Goal: Task Accomplishment & Management: Manage account settings

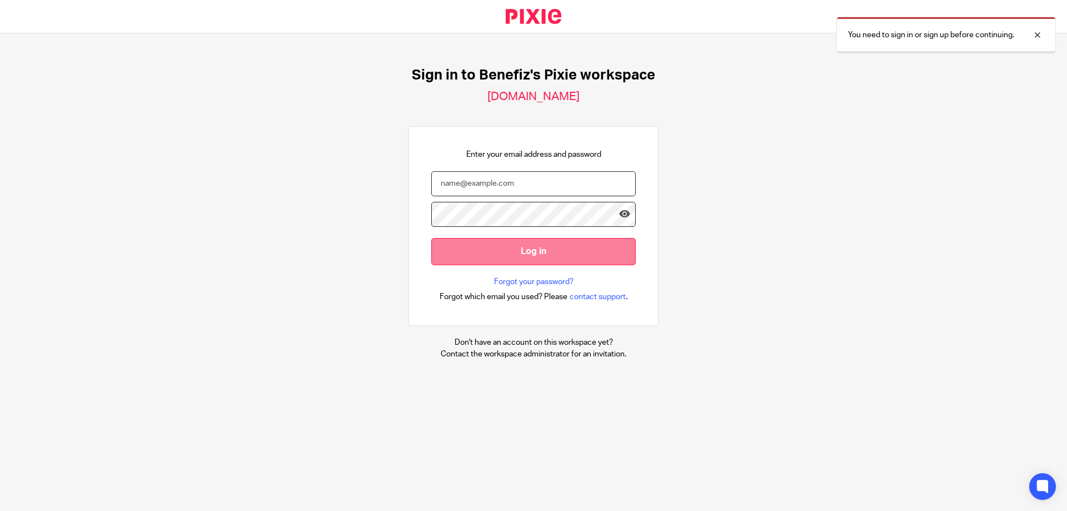
type input "[EMAIL_ADDRESS][DOMAIN_NAME]"
click at [491, 248] on input "Log in" at bounding box center [533, 251] width 205 height 27
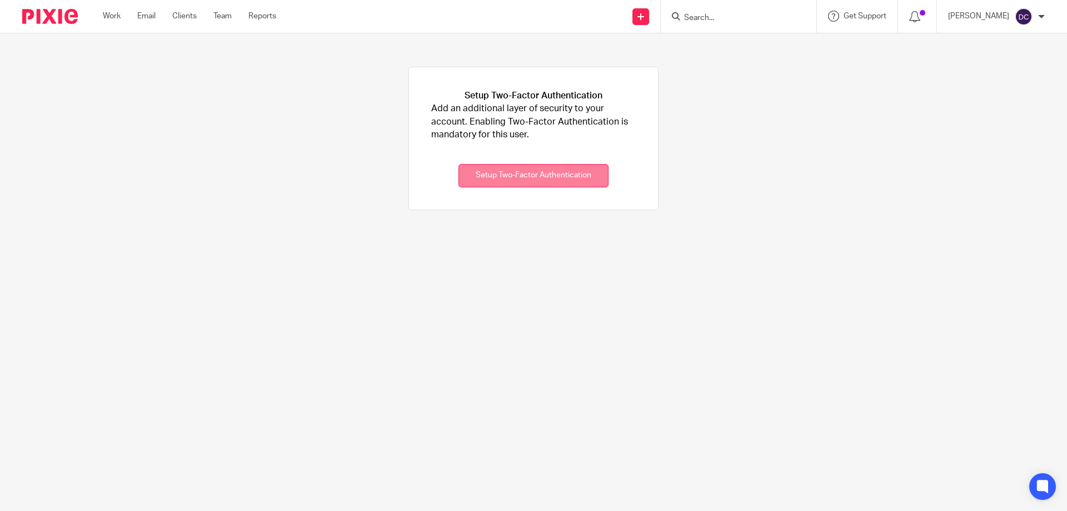
click at [487, 172] on button "Setup Two-Factor Authentication" at bounding box center [534, 176] width 150 height 24
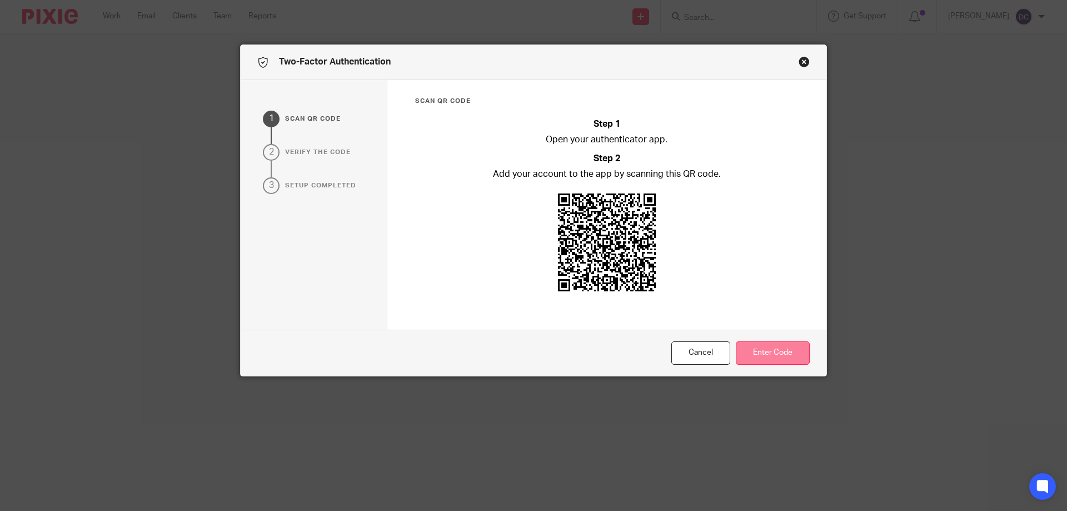
click at [774, 352] on button "Enter Code" at bounding box center [773, 353] width 74 height 24
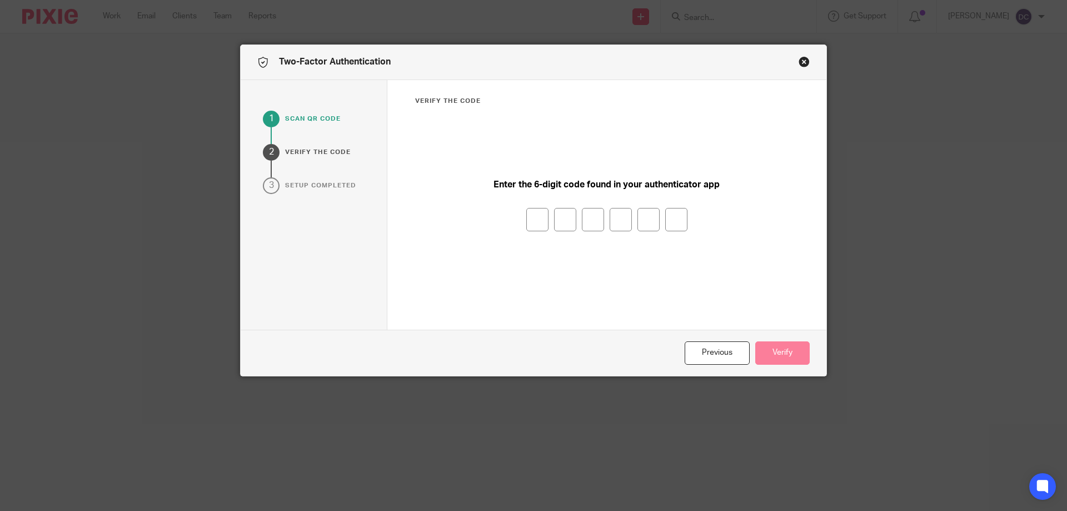
click at [529, 221] on input "number" at bounding box center [537, 219] width 22 height 23
type input "0"
type input "5"
type input "4"
type input "0"
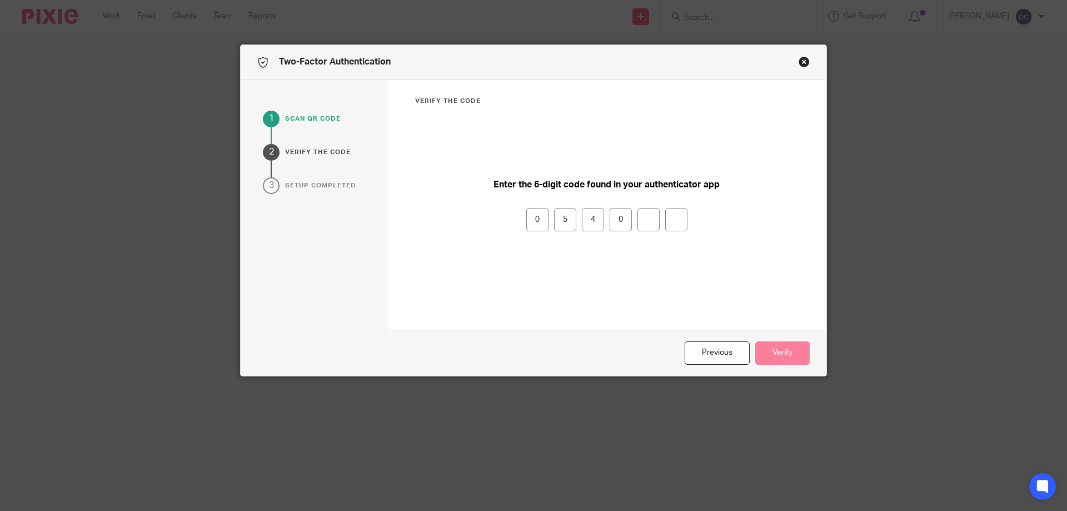
type input "4"
type input "2"
click at [784, 345] on button "Verify" at bounding box center [782, 353] width 54 height 24
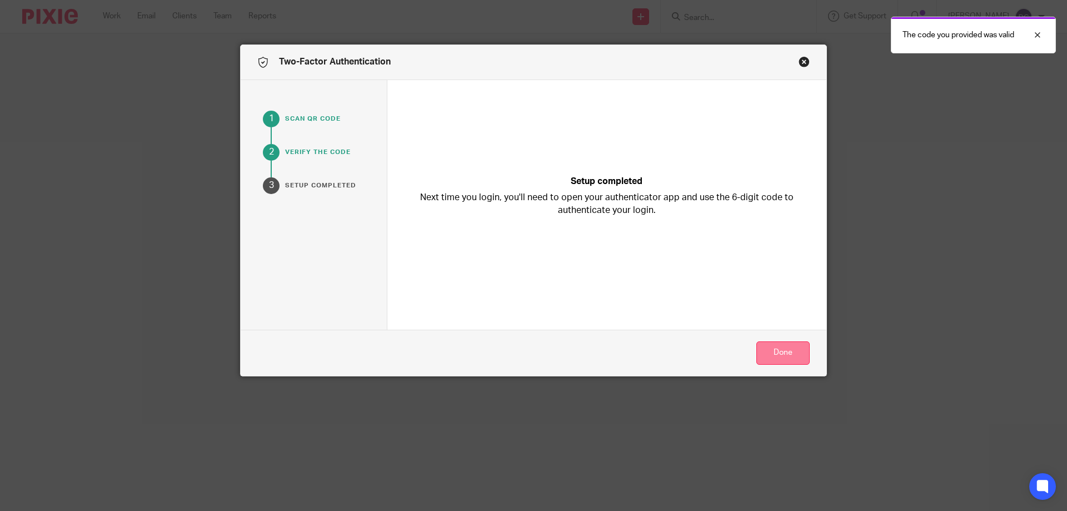
click at [776, 349] on button "Done" at bounding box center [782, 353] width 53 height 24
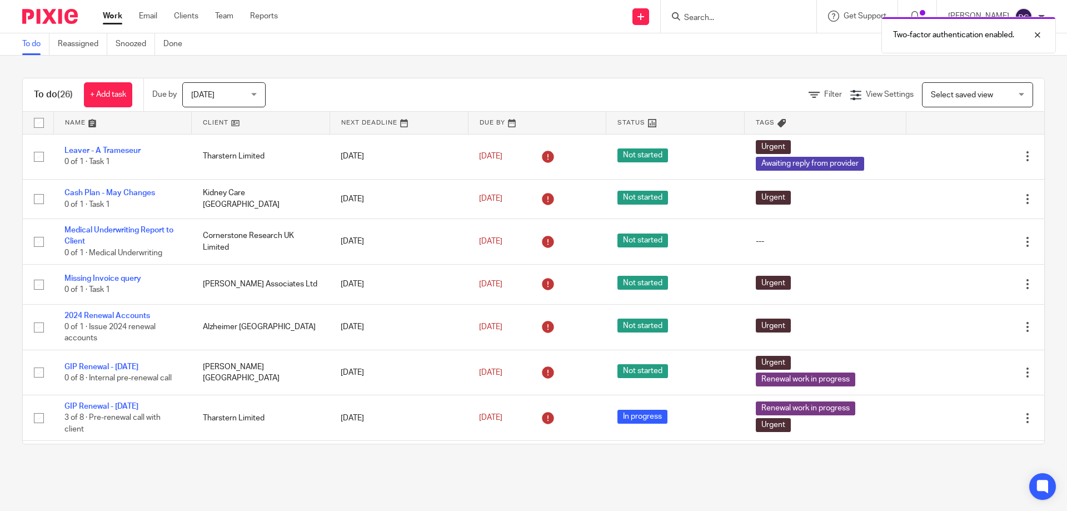
click at [695, 16] on div "Two-factor authentication enabled." at bounding box center [795, 32] width 522 height 42
drag, startPoint x: 702, startPoint y: 18, endPoint x: 712, endPoint y: 18, distance: 10.0
click at [702, 18] on div "Two-factor authentication enabled." at bounding box center [795, 32] width 522 height 42
click at [720, 18] on div "Two-factor authentication enabled." at bounding box center [795, 32] width 522 height 42
click at [709, 31] on div "Two-factor authentication enabled." at bounding box center [795, 32] width 522 height 42
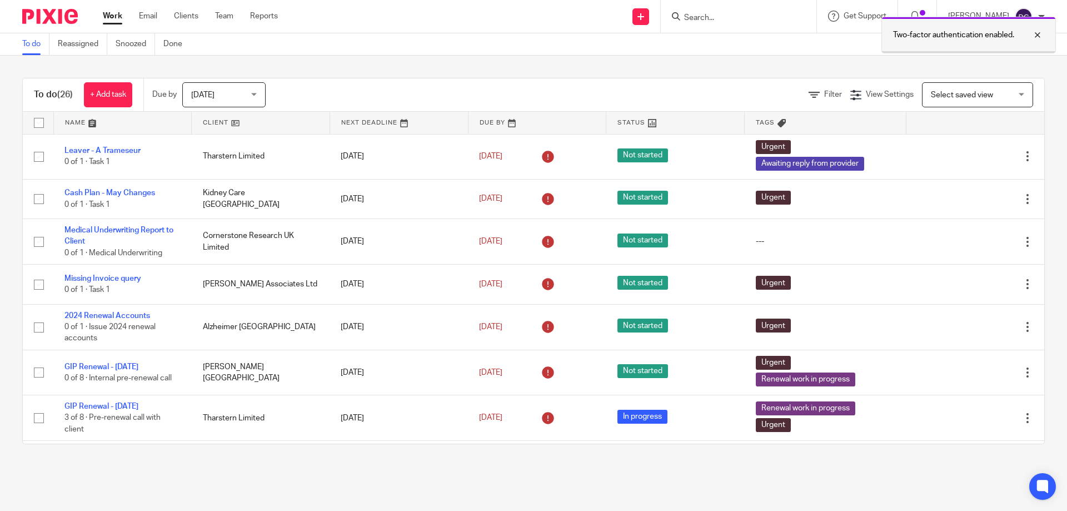
click at [1037, 34] on div at bounding box center [1029, 34] width 30 height 13
click at [723, 10] on form at bounding box center [742, 16] width 118 height 14
click at [720, 14] on input "Search" at bounding box center [733, 18] width 100 height 10
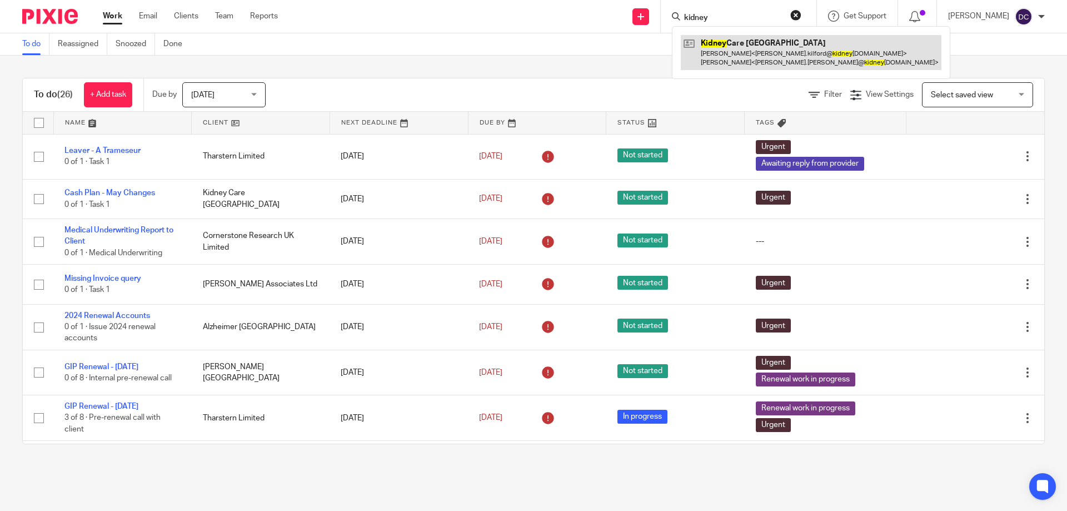
type input "kidney"
click at [720, 41] on link at bounding box center [811, 52] width 261 height 34
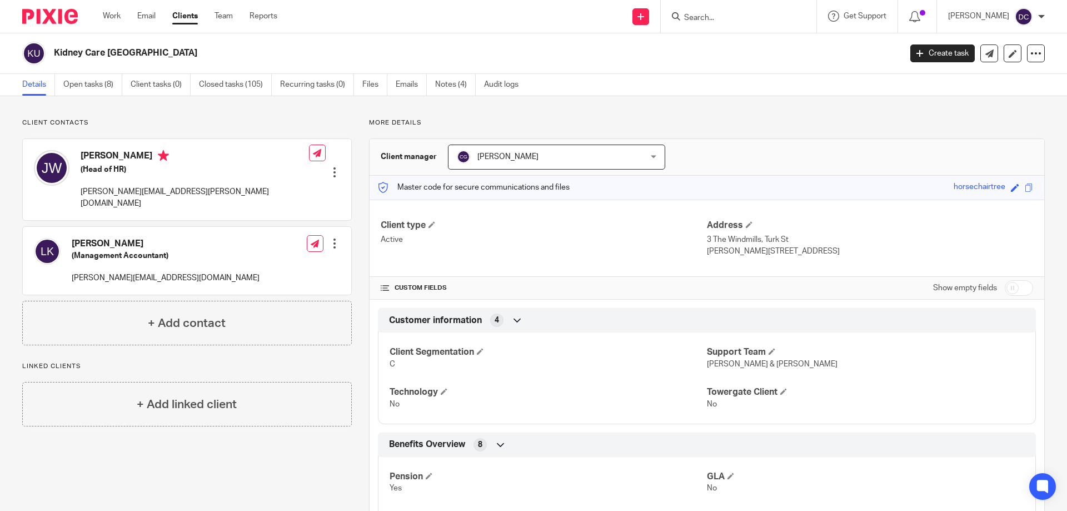
click at [741, 8] on div at bounding box center [739, 16] width 156 height 33
click at [729, 14] on input "Search" at bounding box center [733, 18] width 100 height 10
type input "homes for"
click at [724, 74] on div "Homes For Scotland Ltd Jane Wood < j.wood@homesforscotland.com > Andrea Gibson …" at bounding box center [800, 52] width 256 height 52
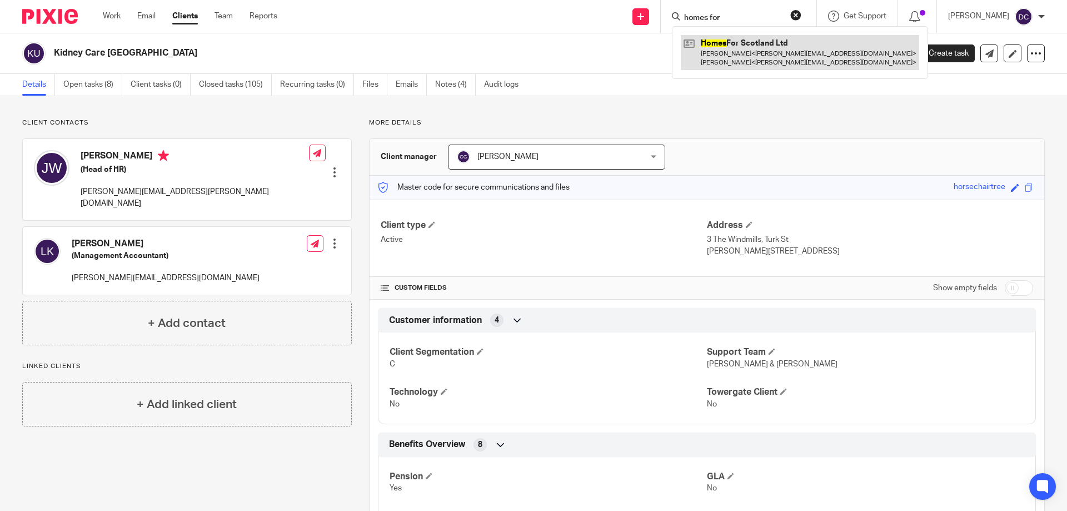
click at [728, 64] on link at bounding box center [800, 52] width 238 height 34
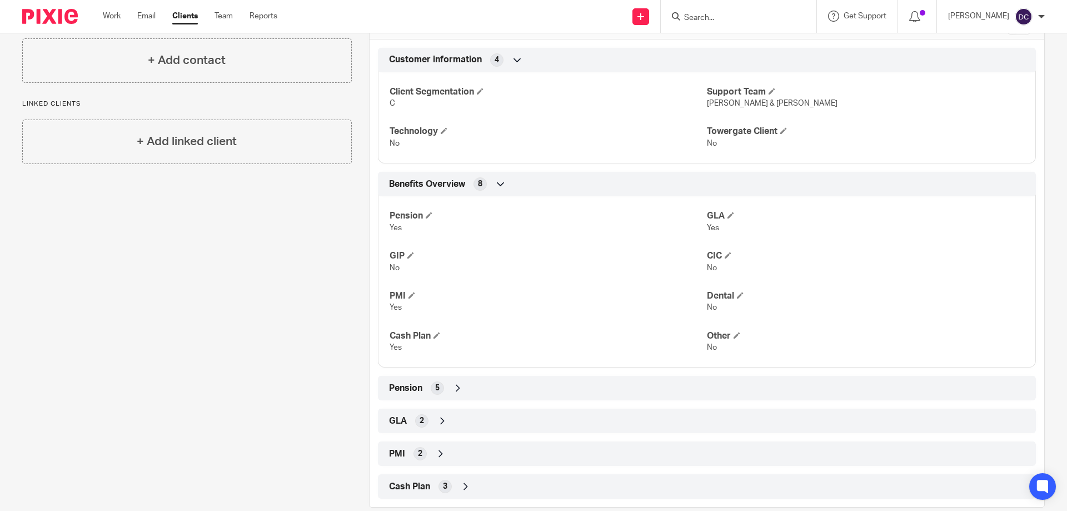
scroll to position [291, 0]
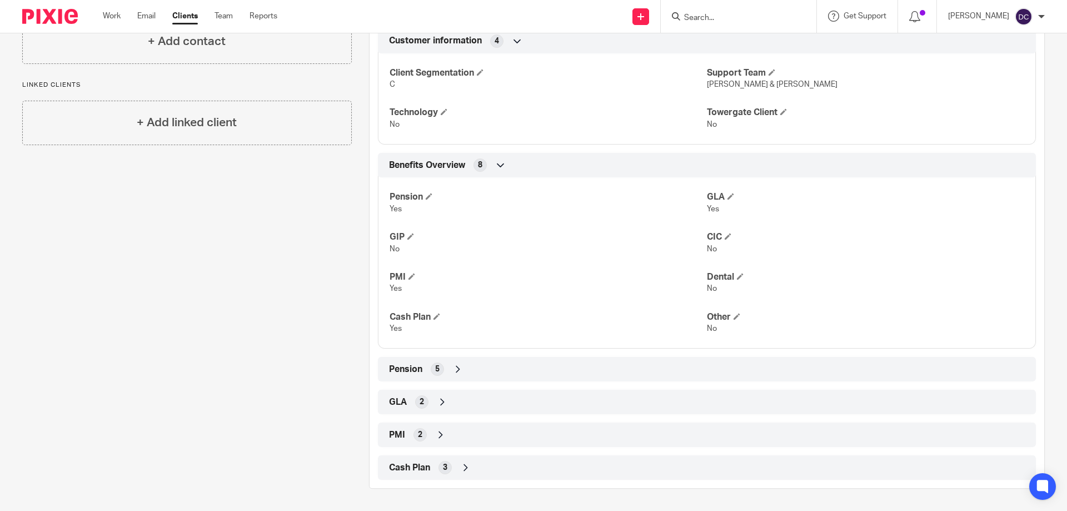
click at [435, 436] on icon at bounding box center [440, 434] width 11 height 11
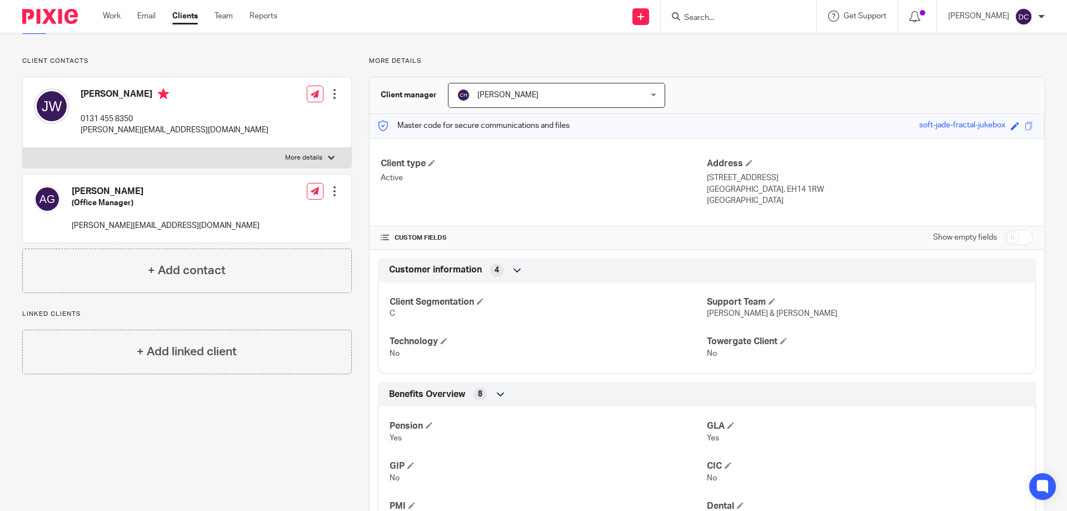
scroll to position [0, 0]
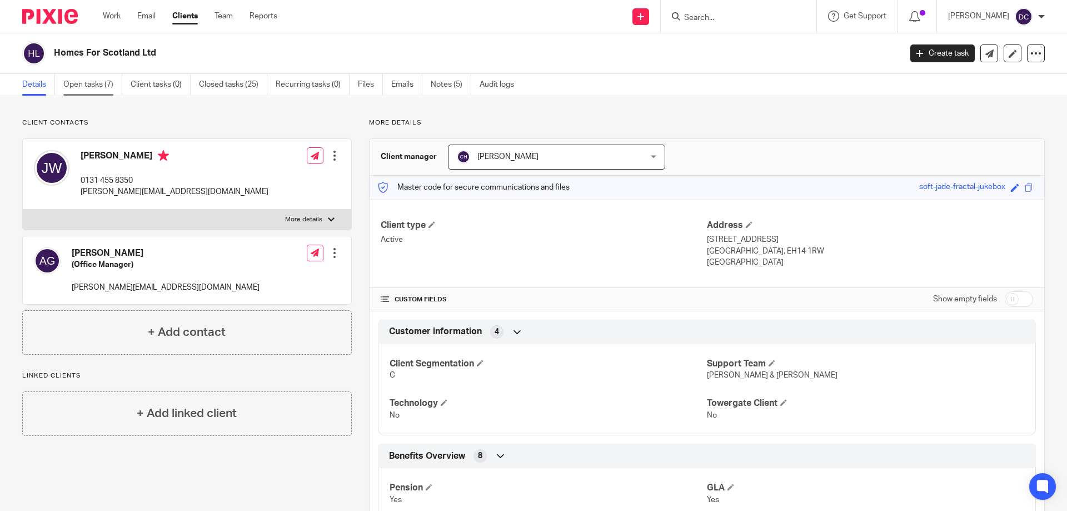
click at [106, 88] on link "Open tasks (7)" at bounding box center [92, 85] width 59 height 22
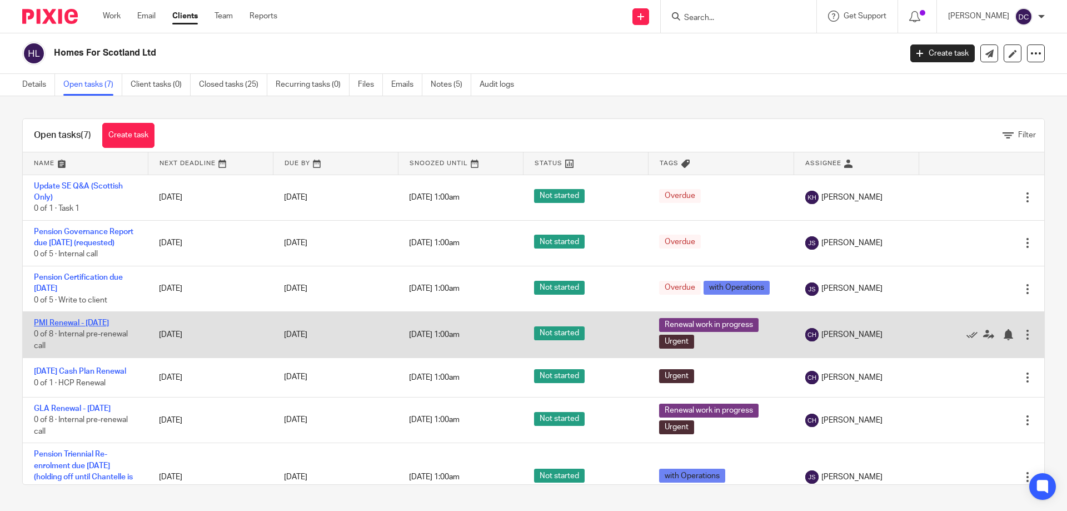
click at [102, 327] on link "PMI Renewal - [DATE]" at bounding box center [71, 323] width 75 height 8
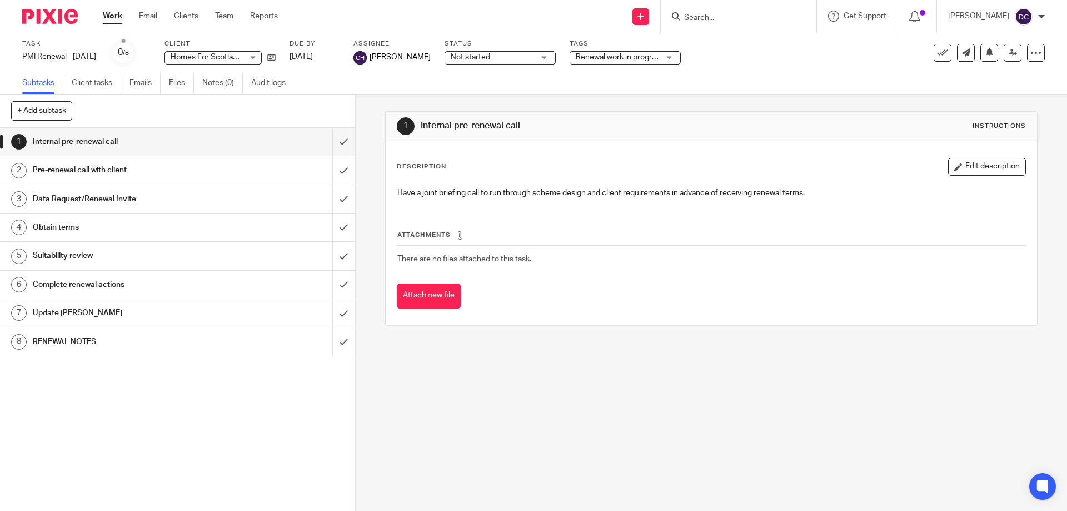
click at [102, 341] on h1 "RENEWAL NOTES" at bounding box center [129, 341] width 192 height 17
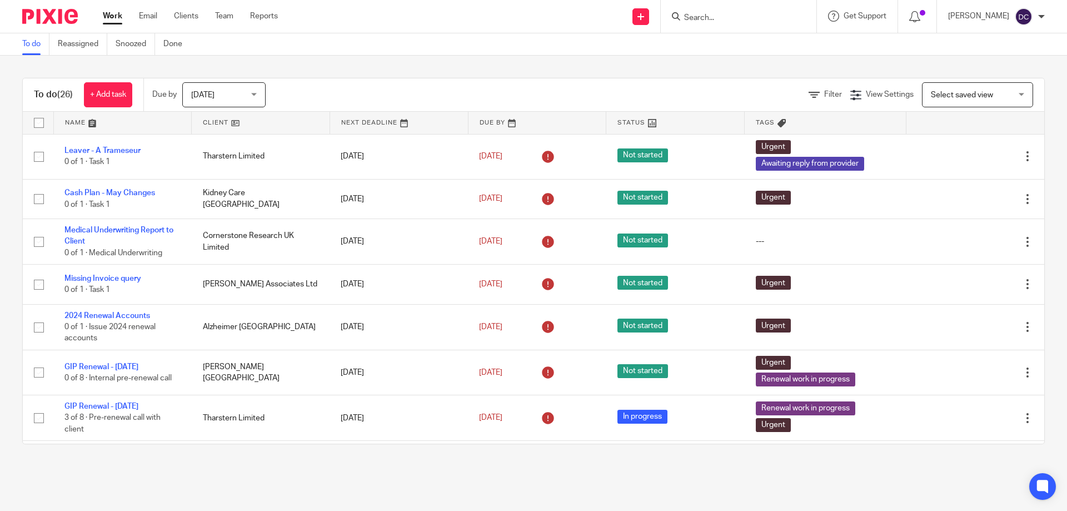
click at [711, 17] on input "Search" at bounding box center [733, 18] width 100 height 10
type input "ifac"
click at [699, 53] on link at bounding box center [760, 57] width 159 height 44
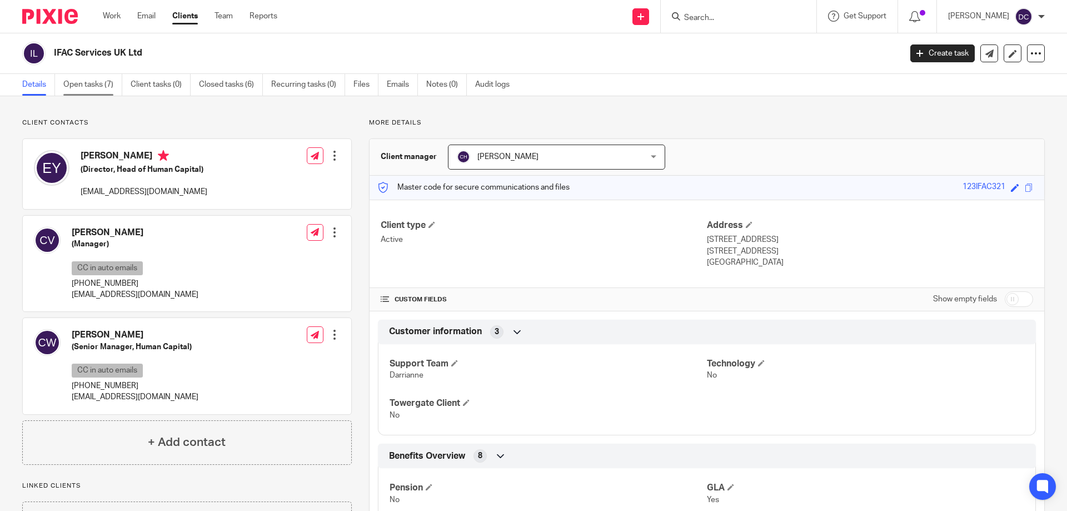
click at [109, 81] on link "Open tasks (7)" at bounding box center [92, 85] width 59 height 22
click at [1025, 188] on span at bounding box center [1029, 187] width 8 height 8
click at [735, 18] on input "Search" at bounding box center [733, 18] width 100 height 10
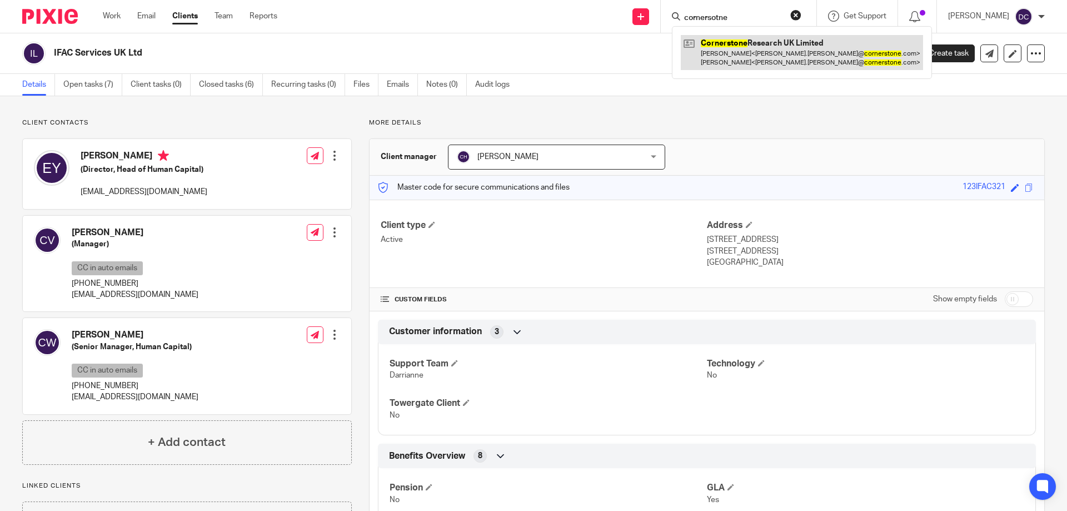
type input "cornersotne"
click at [733, 49] on link at bounding box center [802, 52] width 242 height 34
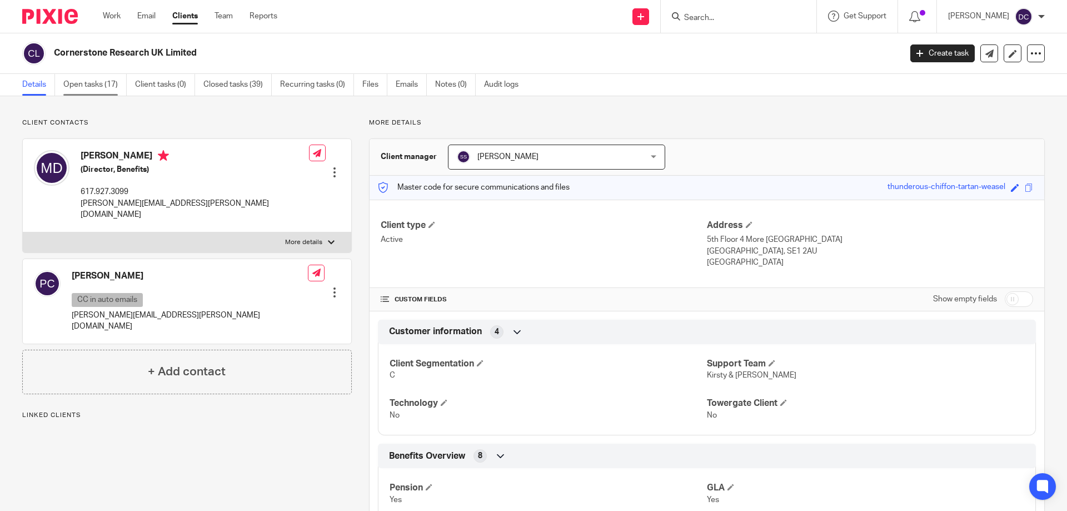
click at [86, 86] on link "Open tasks (17)" at bounding box center [94, 85] width 63 height 22
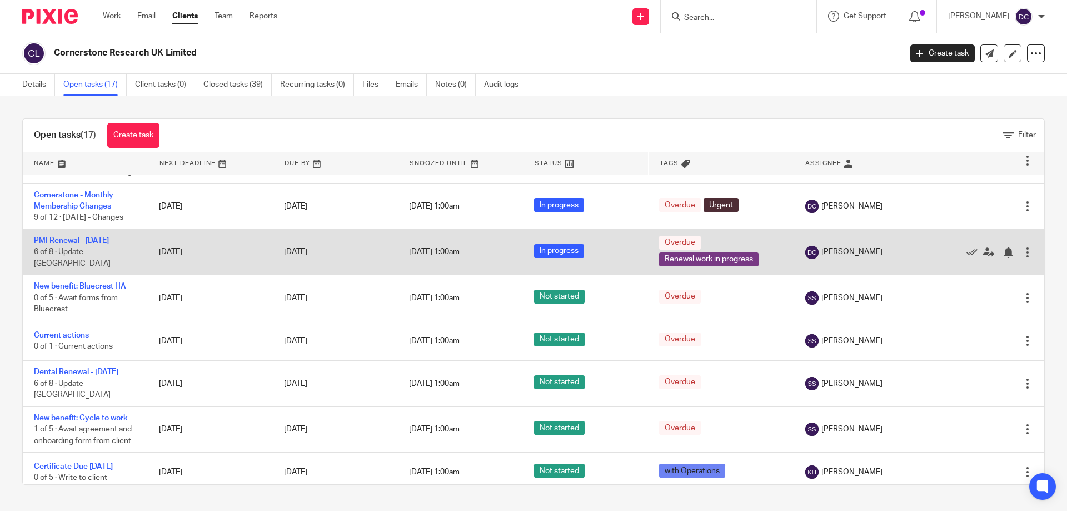
scroll to position [56, 0]
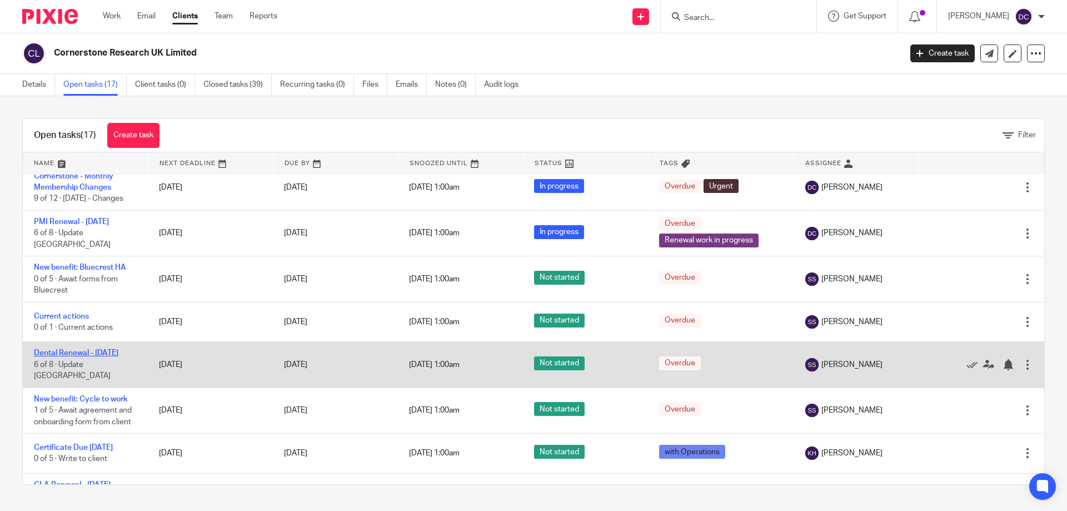
click at [74, 357] on link "Dental Renewal - 01/08/2025" at bounding box center [76, 353] width 84 height 8
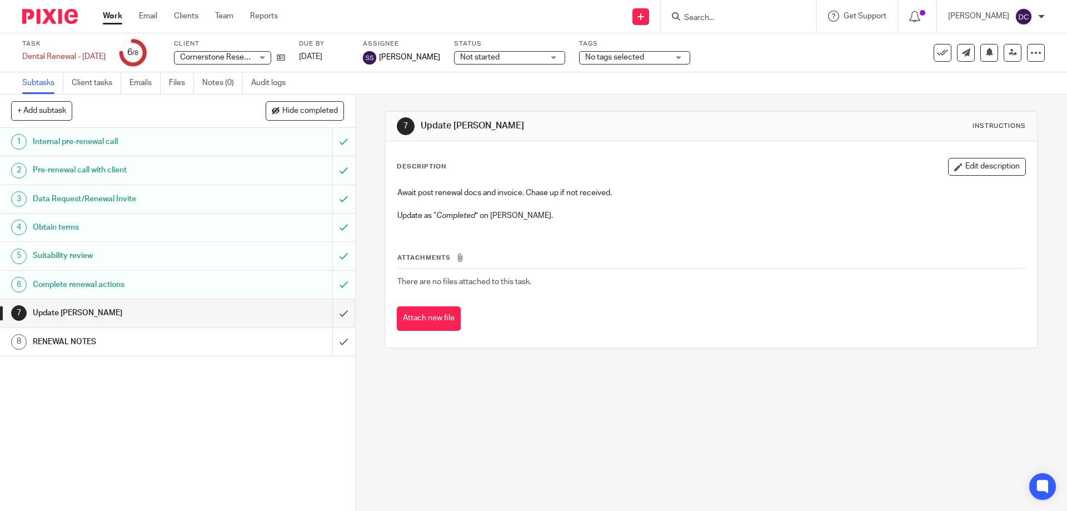
click at [146, 341] on h1 "RENEWAL NOTES" at bounding box center [129, 341] width 192 height 17
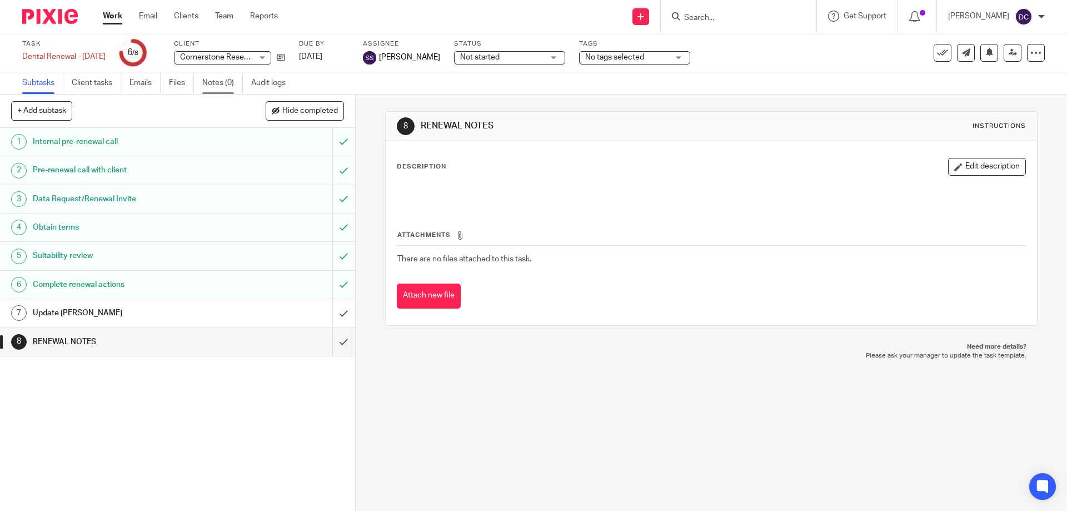
click at [219, 83] on link "Notes (0)" at bounding box center [222, 83] width 41 height 22
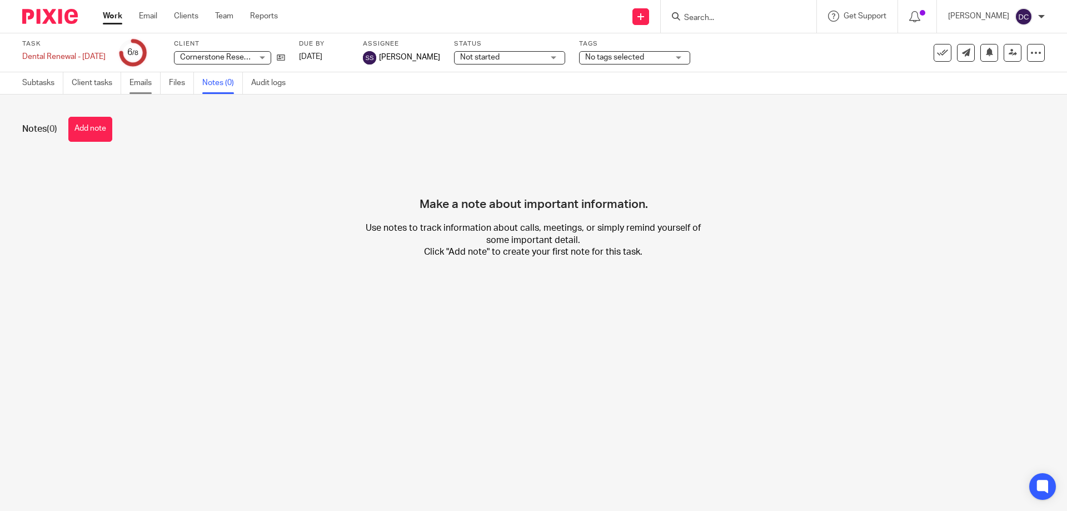
click at [146, 84] on link "Emails" at bounding box center [144, 83] width 31 height 22
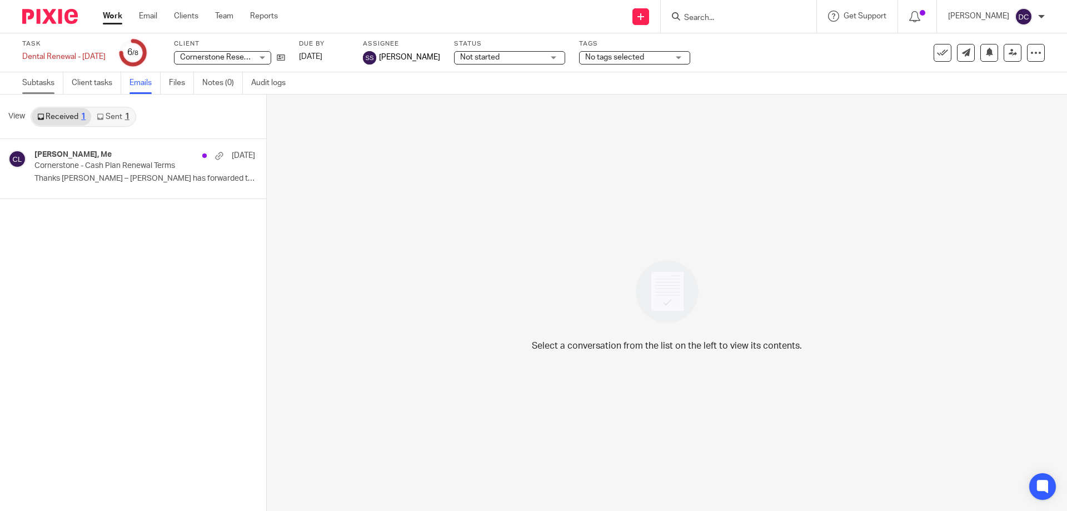
click at [38, 81] on link "Subtasks" at bounding box center [42, 83] width 41 height 22
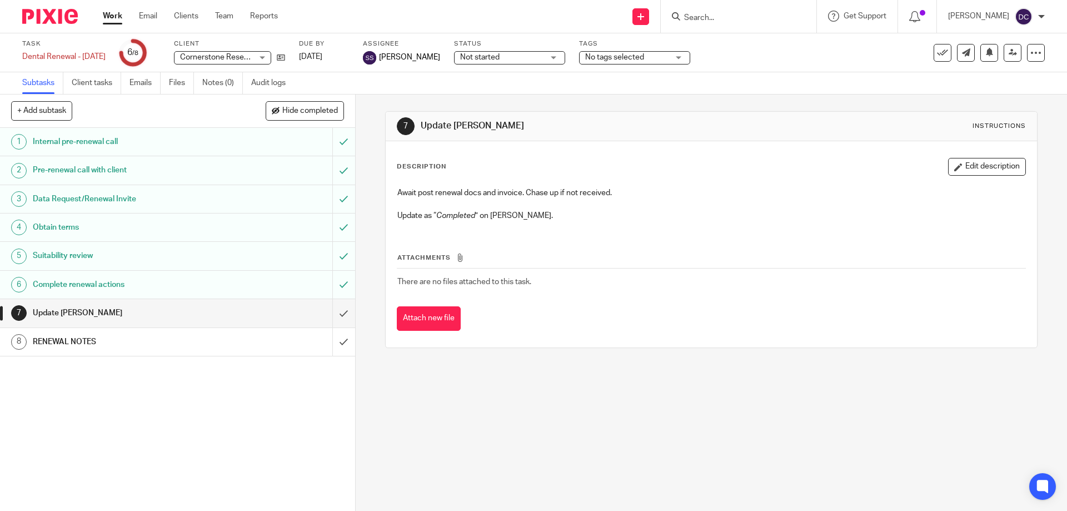
click at [83, 228] on h1 "Obtain terms" at bounding box center [129, 227] width 192 height 17
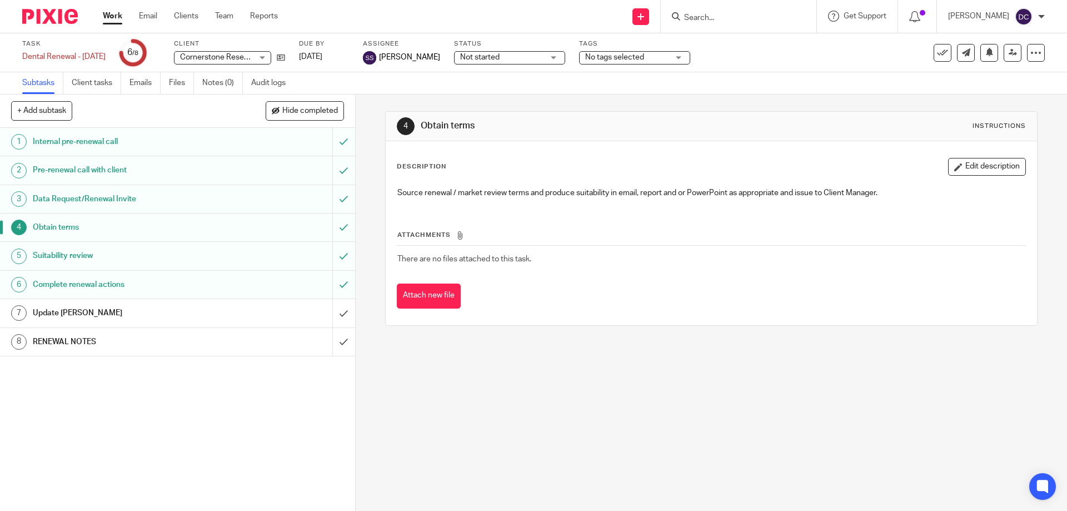
click at [86, 246] on link "5 Suitability review" at bounding box center [166, 256] width 332 height 28
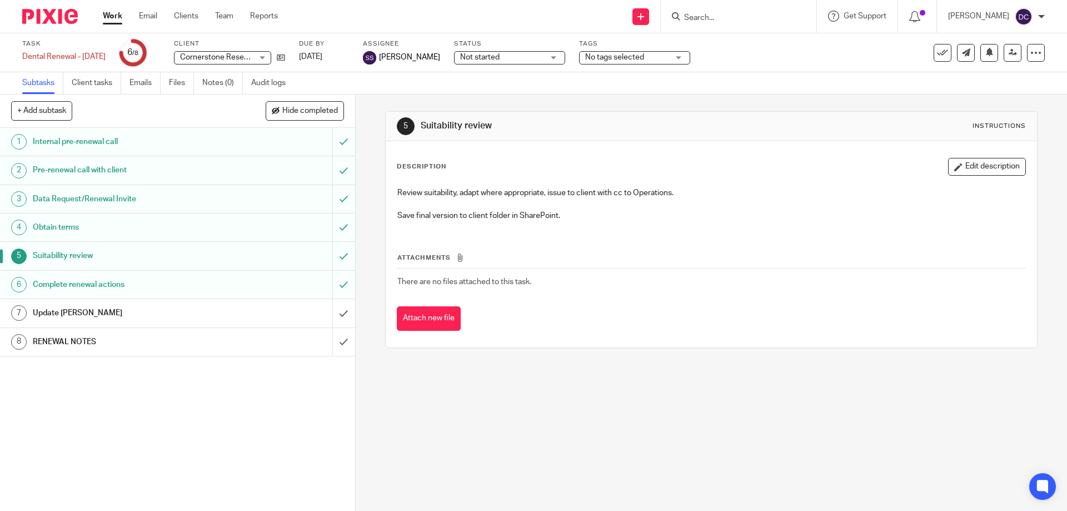
click at [96, 285] on h1 "Complete renewal actions" at bounding box center [129, 284] width 192 height 17
